Goal: Information Seeking & Learning: Learn about a topic

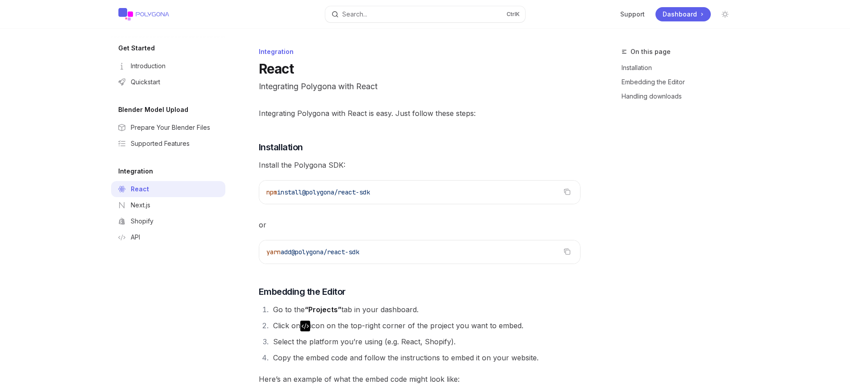
type textarea "x"
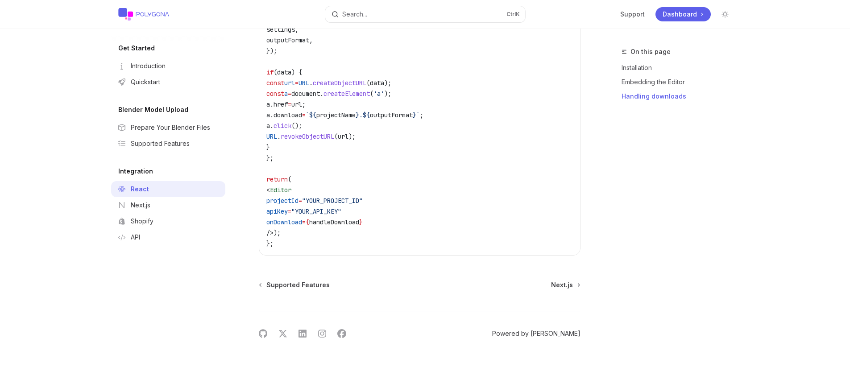
click at [551, 334] on link "Powered by [PERSON_NAME]" at bounding box center [536, 333] width 88 height 9
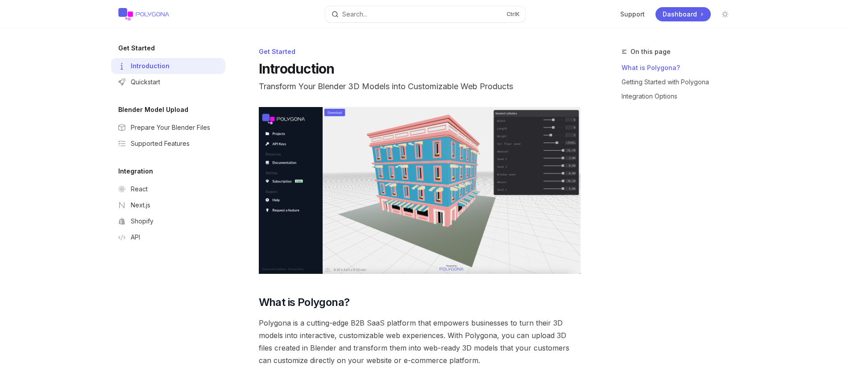
type textarea "x"
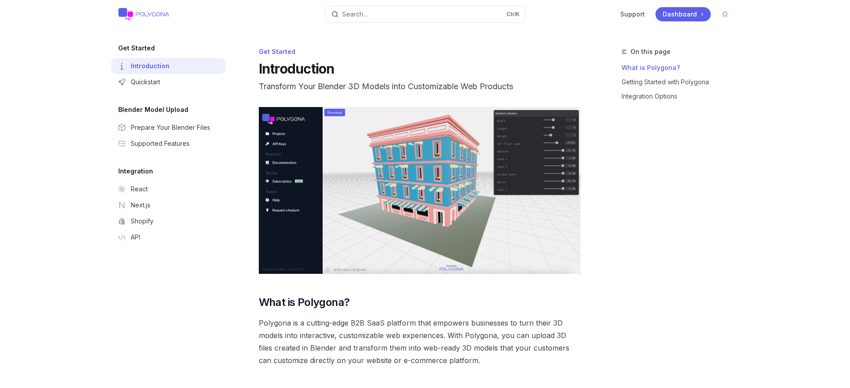
type textarea "x"
